Goal: Check status: Check status

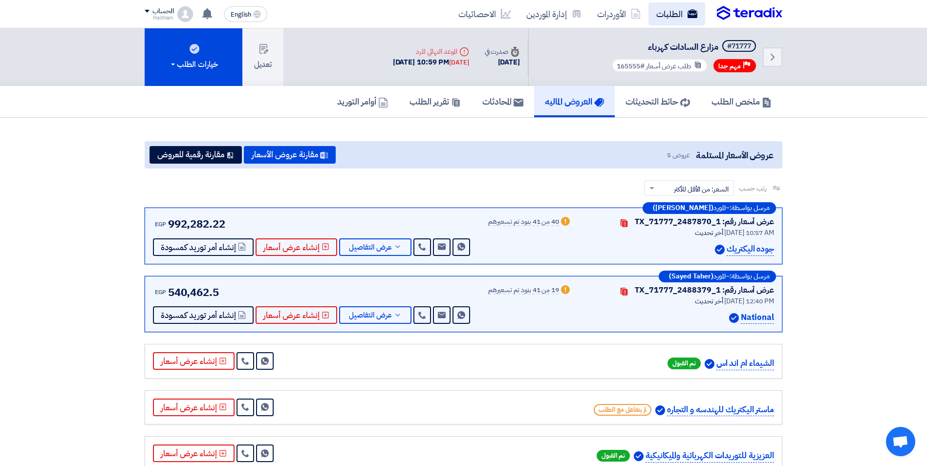
click at [673, 15] on link "الطلبات" at bounding box center [676, 13] width 57 height 23
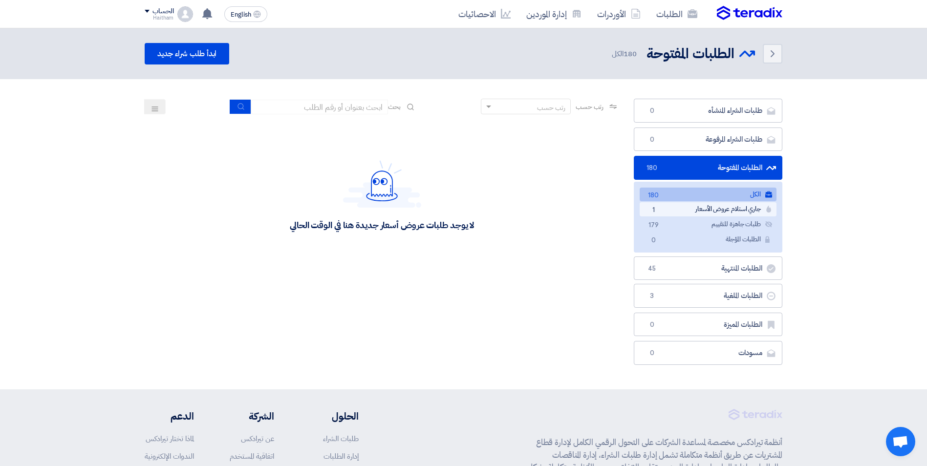
click at [726, 209] on link "جاري استلام عروض الأسعار جاري استلام عروض الأسعار 1" at bounding box center [707, 209] width 137 height 14
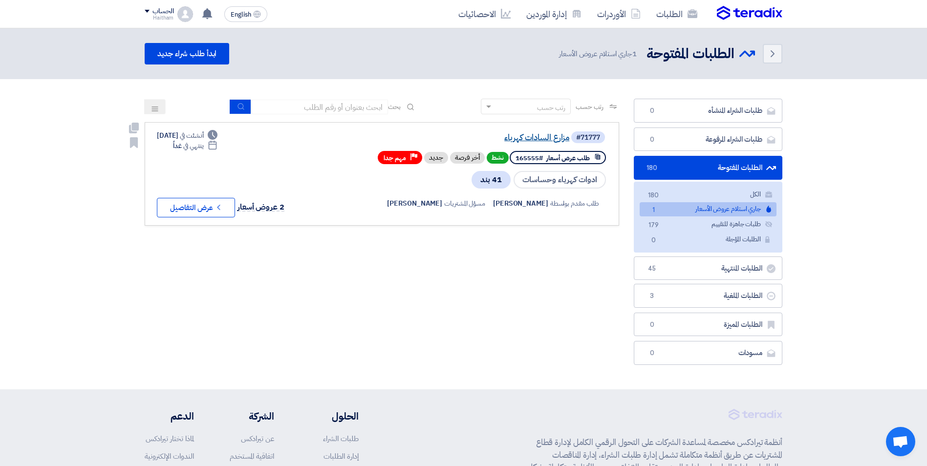
click at [546, 141] on link "مزارع السادات كهرباء" at bounding box center [471, 137] width 195 height 9
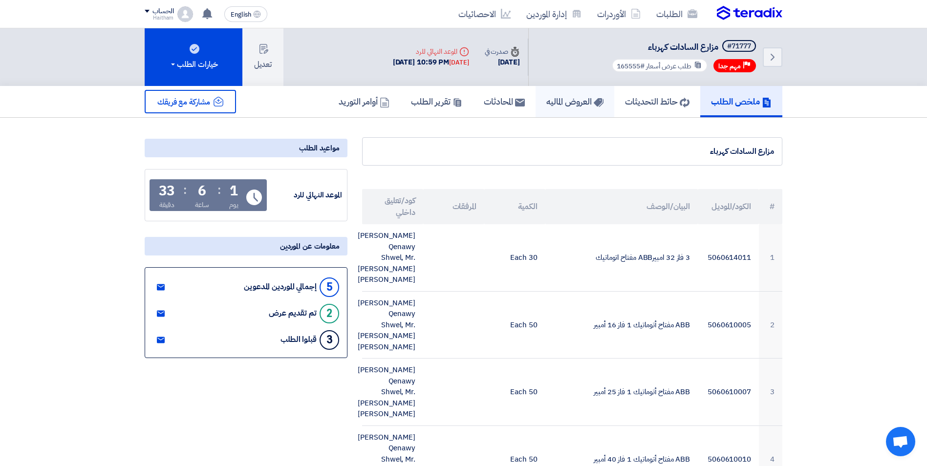
click at [570, 106] on h5 "العروض الماليه" at bounding box center [574, 101] width 57 height 11
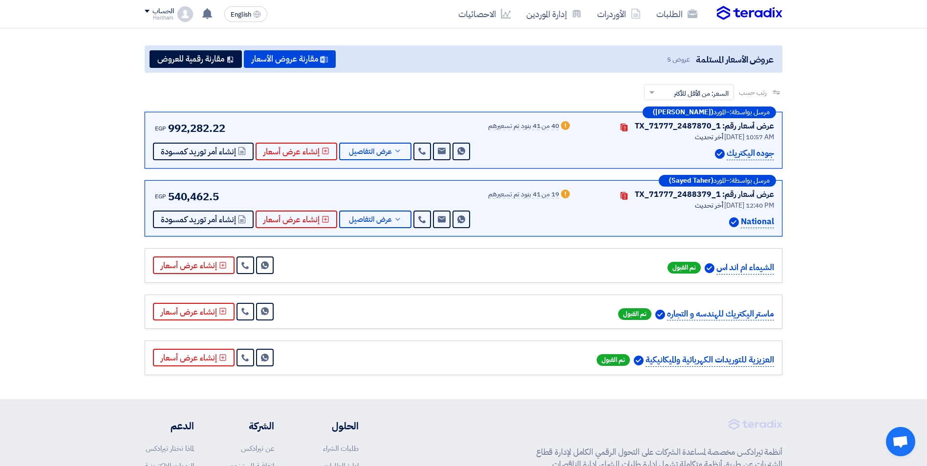
scroll to position [100, 0]
